Goal: Communication & Community: Answer question/provide support

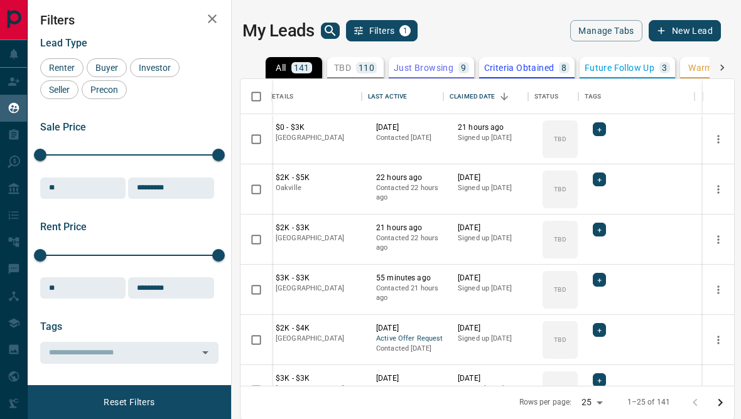
scroll to position [0, 90]
click at [601, 128] on span "+" at bounding box center [599, 129] width 4 height 13
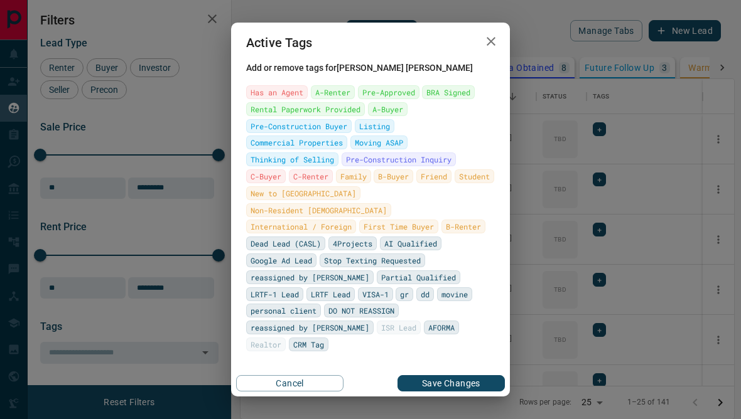
click at [278, 50] on h2 "Active Tags" at bounding box center [279, 43] width 97 height 40
click at [285, 99] on span "Has an Agent" at bounding box center [276, 92] width 53 height 13
click at [438, 381] on button "Save Changes" at bounding box center [450, 383] width 107 height 16
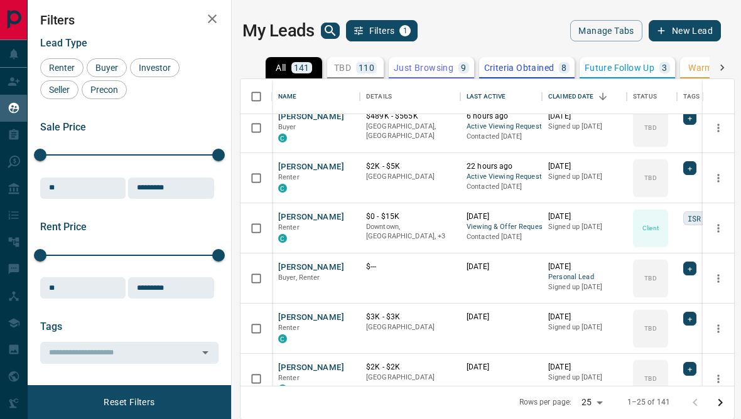
scroll to position [617, 0]
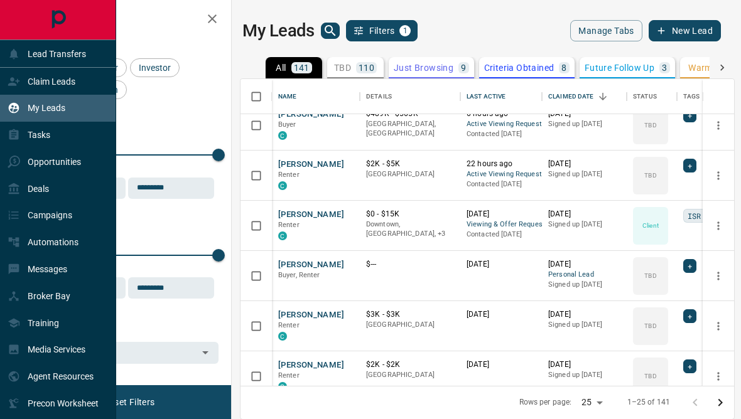
click at [8, 87] on icon at bounding box center [14, 81] width 13 height 13
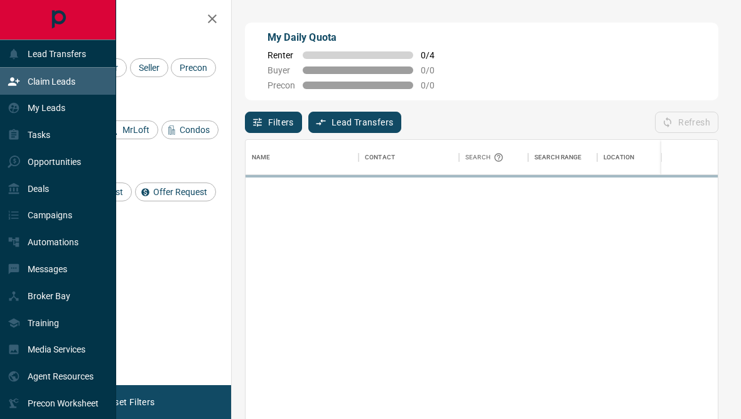
scroll to position [371, 472]
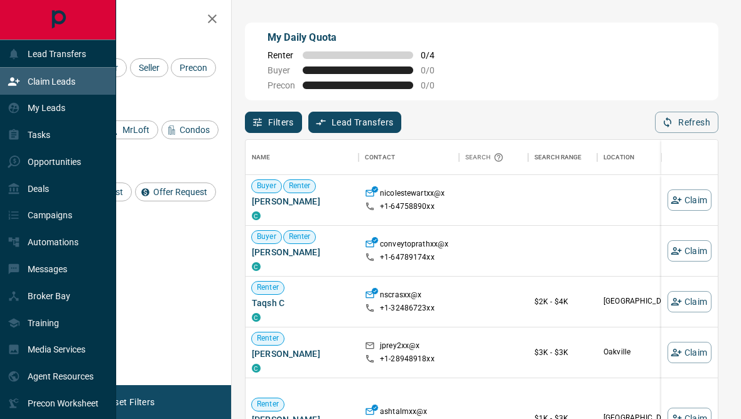
click at [23, 280] on div "Messages" at bounding box center [38, 269] width 60 height 21
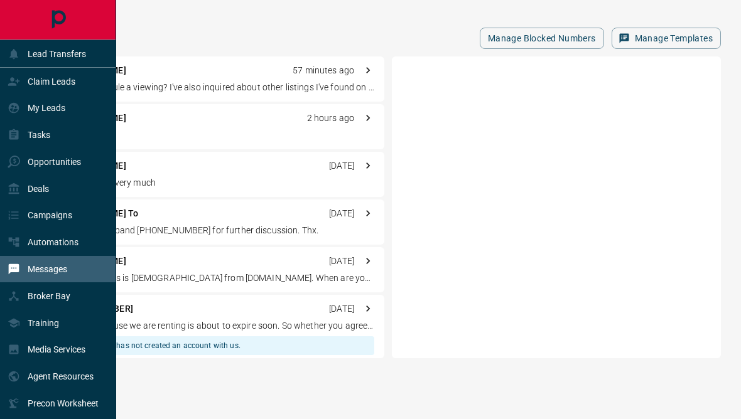
click at [170, 32] on div "Manage Blocked Numbers Manage Templates" at bounding box center [384, 38] width 673 height 21
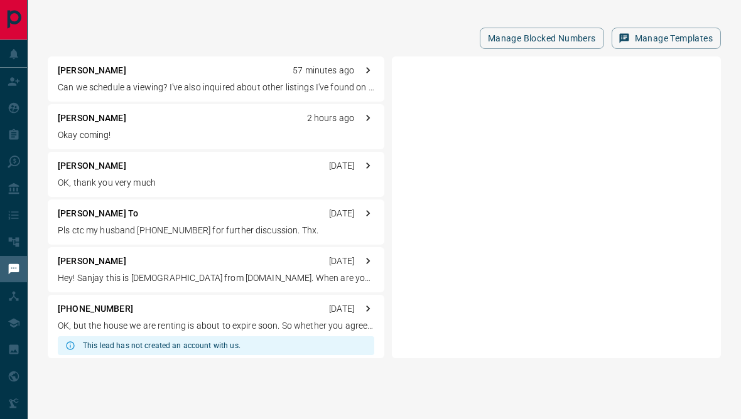
click at [92, 85] on p "Can we schedule a viewing? I've also inquired about other listings I've found o…" at bounding box center [216, 87] width 316 height 13
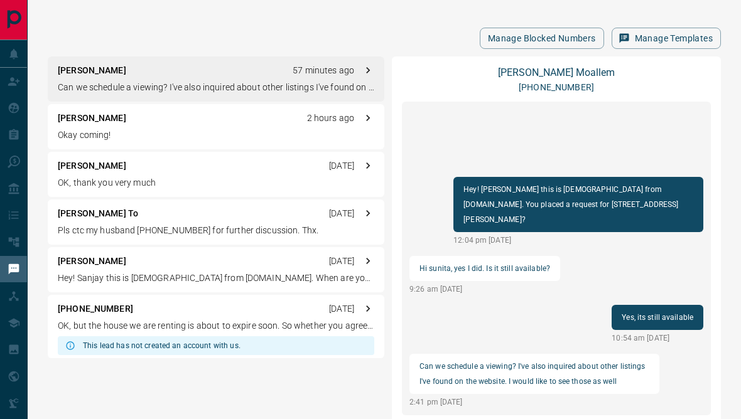
click at [583, 75] on link "[PERSON_NAME]" at bounding box center [556, 73] width 117 height 12
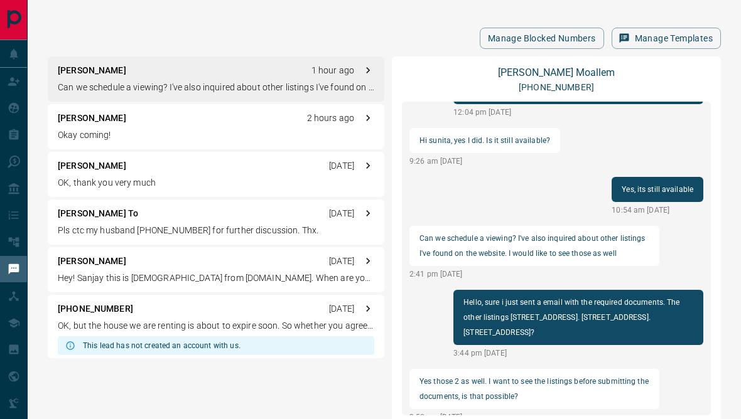
click at [556, 77] on link "[PERSON_NAME]" at bounding box center [556, 73] width 117 height 12
